Goal: Transaction & Acquisition: Purchase product/service

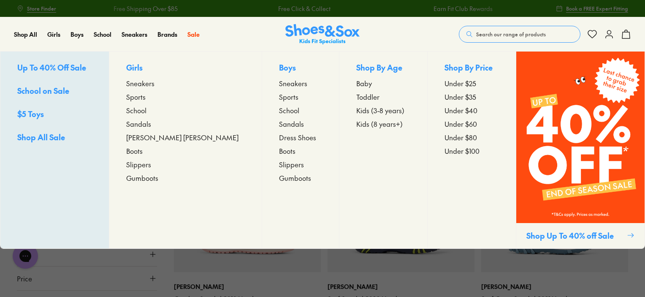
click at [151, 124] on span "Sandals" at bounding box center [138, 124] width 25 height 10
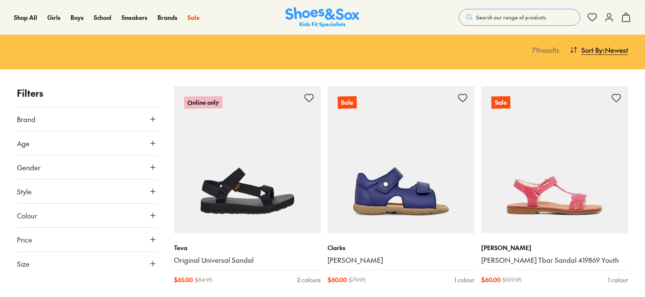
click at [148, 118] on button "Brand" at bounding box center [87, 119] width 140 height 24
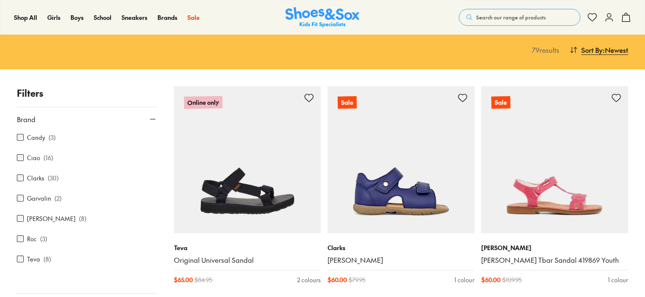
scroll to position [64, 0]
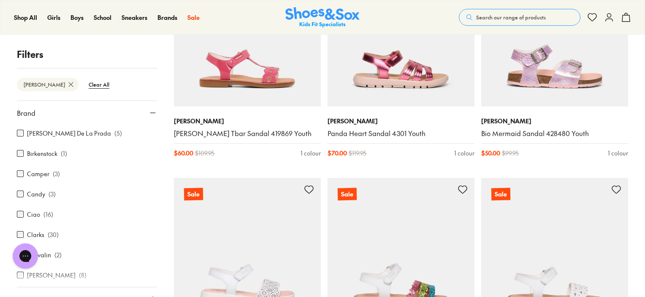
click at [67, 85] on icon at bounding box center [71, 84] width 8 height 8
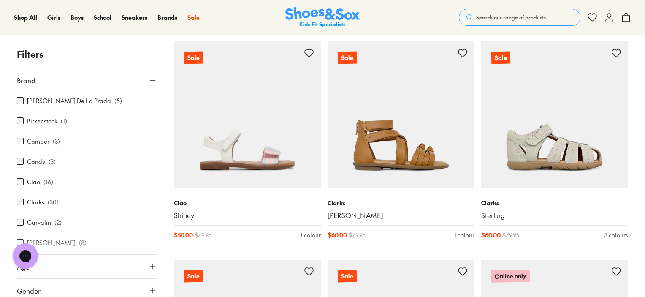
scroll to position [1900, 0]
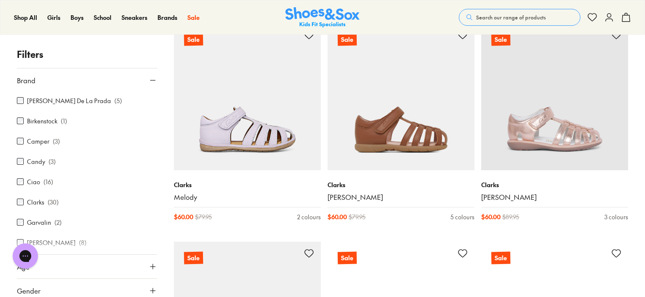
scroll to position [2323, 0]
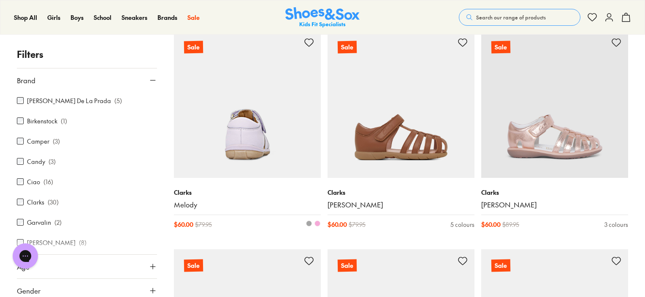
click at [318, 223] on span at bounding box center [318, 223] width 6 height 6
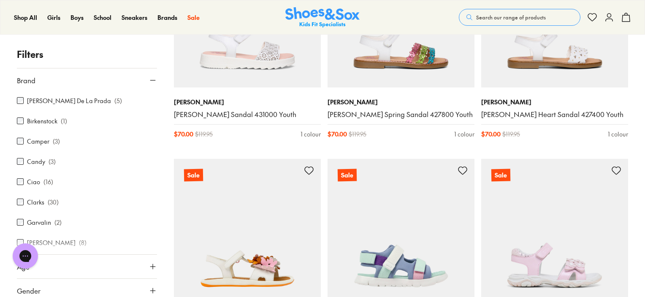
scroll to position [4307, 0]
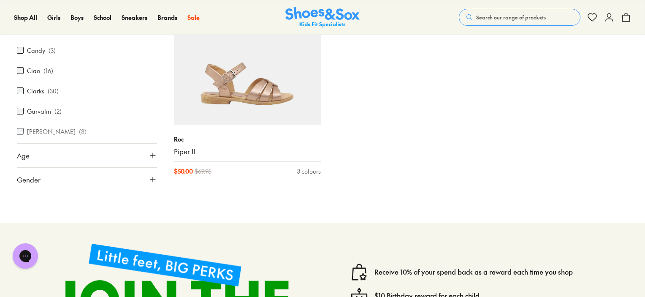
scroll to position [5870, 0]
